Goal: Information Seeking & Learning: Learn about a topic

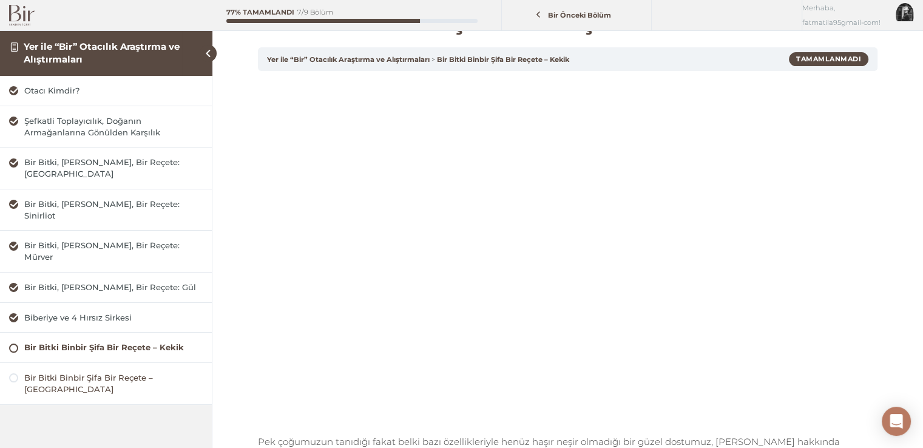
scroll to position [61, 0]
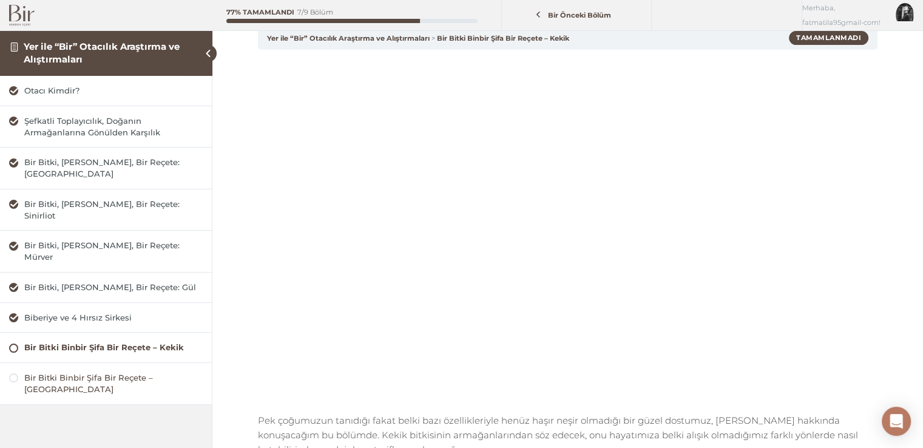
click at [81, 372] on div "Bir Bitki Binbir Şifa Bir Reçete – Civanperçemi" at bounding box center [113, 383] width 178 height 23
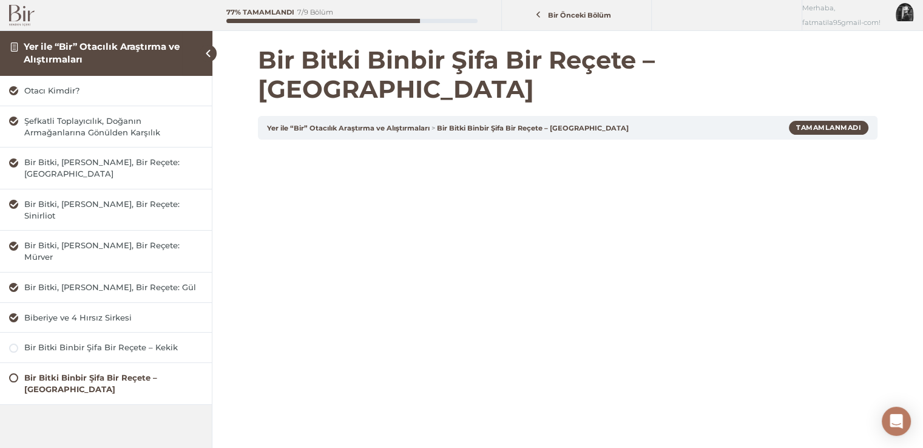
click at [12, 15] on img at bounding box center [21, 15] width 25 height 21
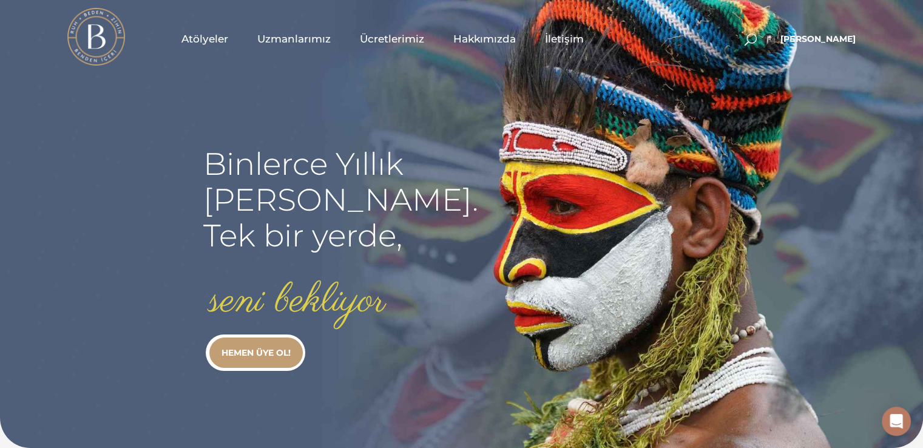
click at [216, 36] on span "Atölyeler" at bounding box center [204, 39] width 47 height 14
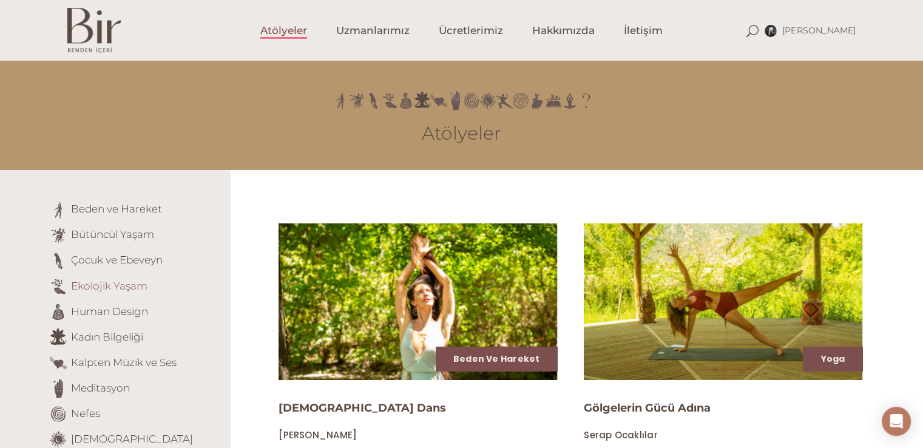
click at [79, 282] on link "Ekolojik Yaşam" at bounding box center [109, 285] width 76 height 12
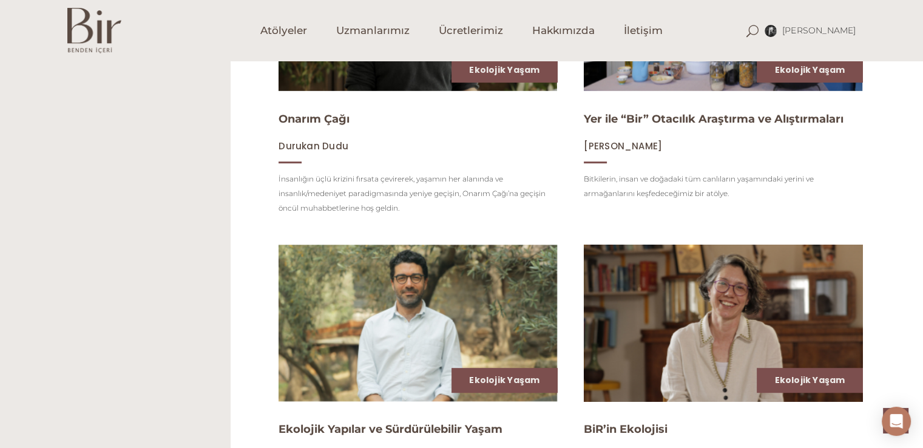
scroll to position [607, 0]
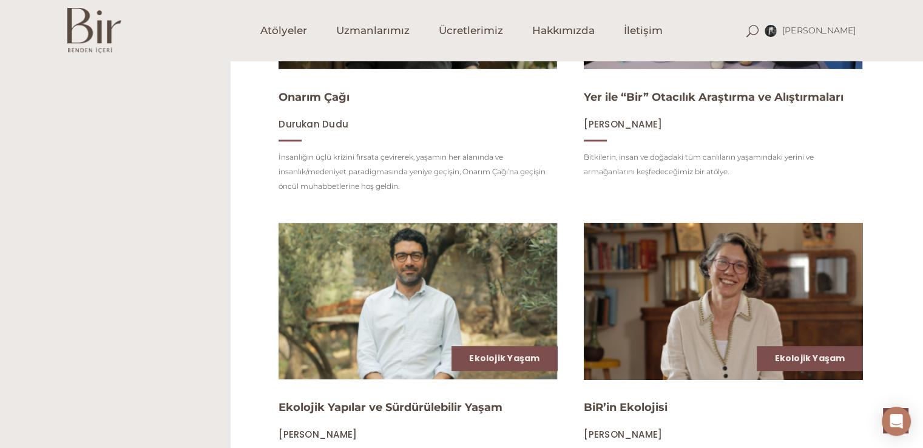
click at [685, 268] on img at bounding box center [723, 300] width 287 height 161
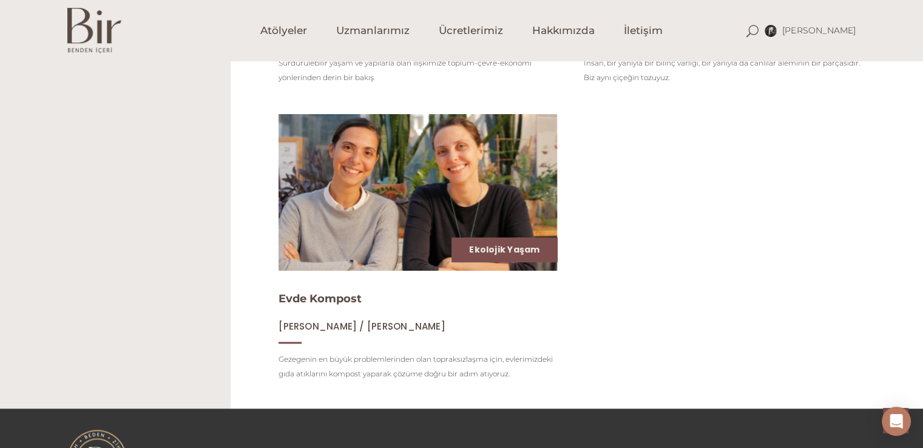
scroll to position [1032, 0]
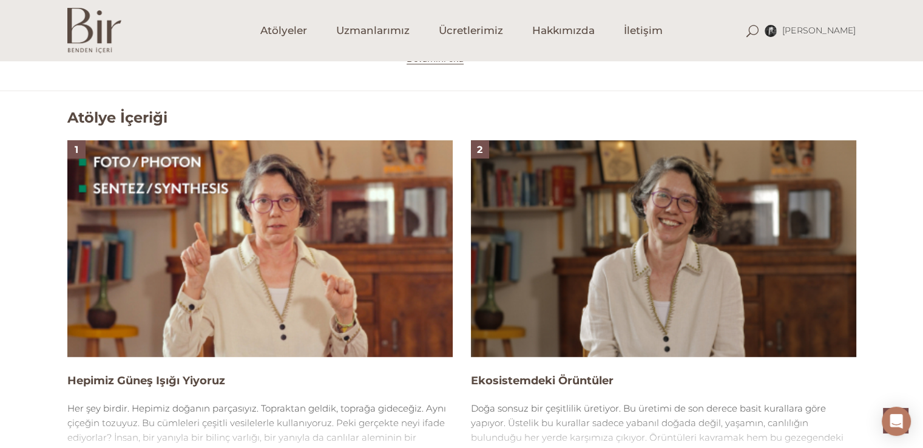
scroll to position [728, 0]
click at [391, 214] on img at bounding box center [259, 249] width 385 height 217
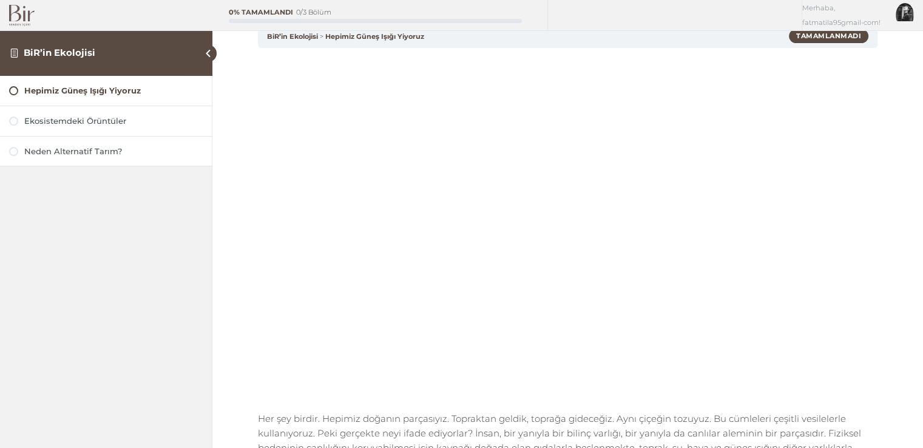
scroll to position [121, 0]
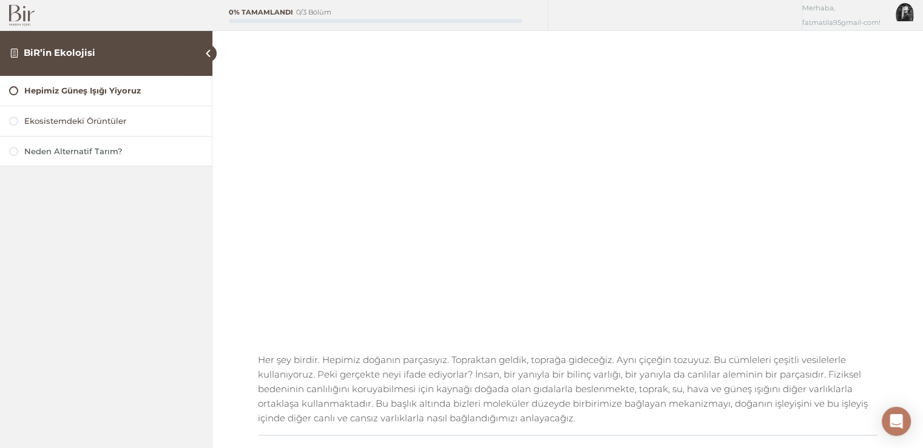
click at [150, 115] on div "Ekosistemdeki Örüntüler" at bounding box center [113, 121] width 178 height 12
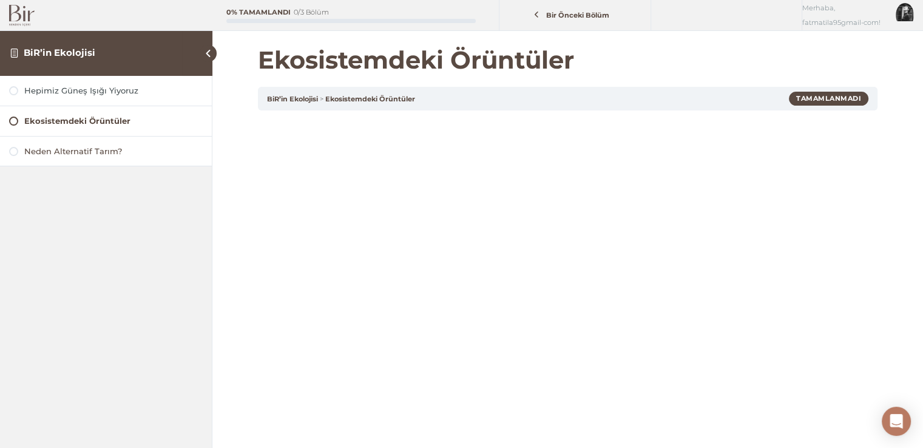
click at [58, 149] on div "Neden Alternatif Tarım?" at bounding box center [113, 152] width 178 height 12
